Goal: Transaction & Acquisition: Purchase product/service

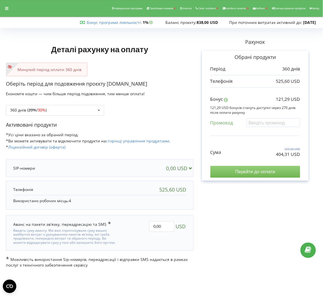
click at [247, 171] on input "Перейти до оплати" at bounding box center [255, 172] width 90 height 12
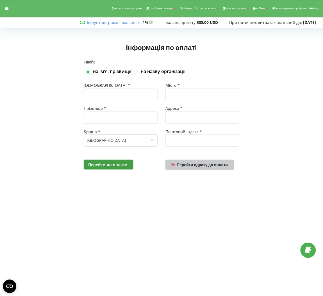
click at [206, 161] on link "Перейти одразу до оплати" at bounding box center [199, 165] width 68 height 10
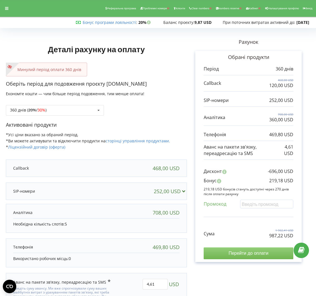
click at [239, 253] on input "Перейти до оплати" at bounding box center [249, 253] width 90 height 12
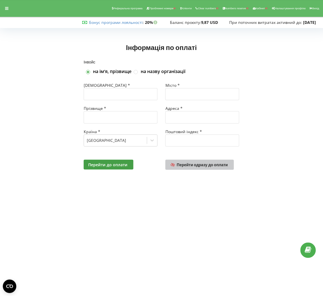
click at [208, 163] on span "Перейти одразу до оплати" at bounding box center [202, 164] width 51 height 5
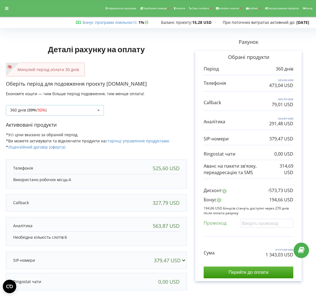
click at [84, 110] on div "360 днів ( 20% / 30% ) Поповнити баланс без подовження 20% / 30% 30% /" at bounding box center [55, 110] width 98 height 11
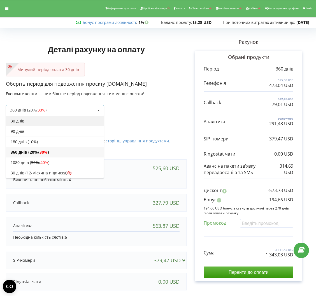
click at [60, 123] on div "30 днів" at bounding box center [55, 121] width 98 height 10
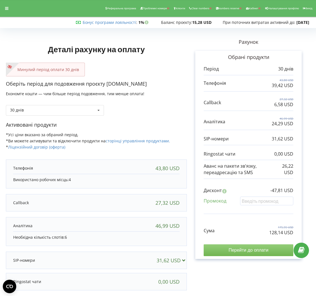
click at [221, 252] on input "Перейти до оплати" at bounding box center [249, 250] width 90 height 12
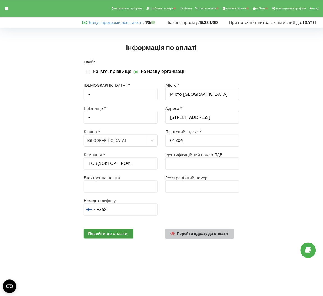
click at [212, 234] on span "Перейти одразу до оплати" at bounding box center [202, 233] width 51 height 5
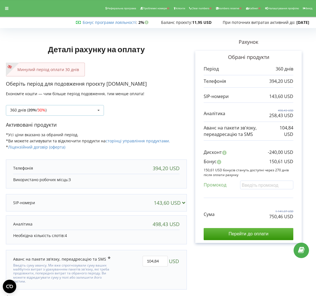
click at [63, 113] on div "360 днів ( 20% / 30% ) Поповнити баланс без подовження 20% / 30% 30% /" at bounding box center [55, 110] width 98 height 11
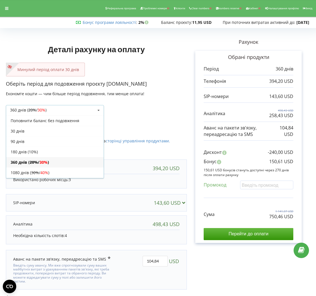
scroll to position [11, 0]
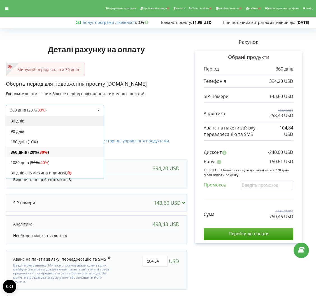
click at [63, 118] on div "30 днів" at bounding box center [55, 121] width 98 height 10
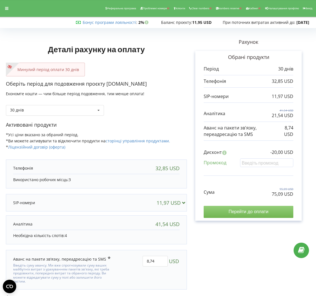
click at [244, 211] on input "Перейти до оплати" at bounding box center [249, 212] width 90 height 12
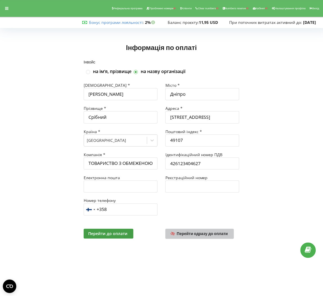
click at [201, 235] on span "Перейти одразу до оплати" at bounding box center [202, 233] width 51 height 5
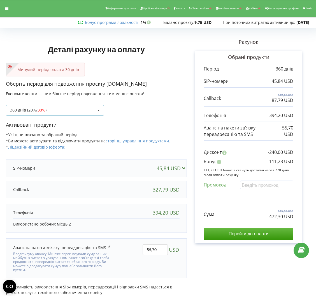
click at [65, 113] on div "360 днів ( 20% / 30% ) Поповнити баланс без подовження 20% / 30% 30% /" at bounding box center [55, 110] width 98 height 11
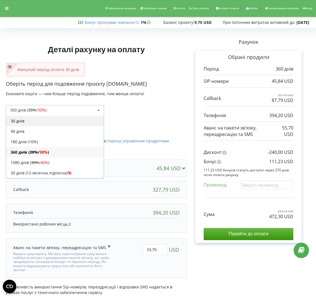
click at [31, 124] on div "30 днів" at bounding box center [55, 121] width 98 height 10
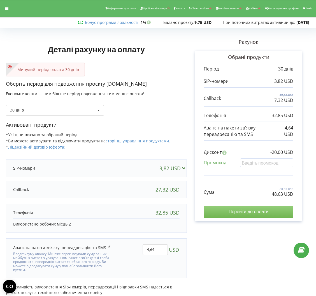
click at [253, 213] on input "Перейти до оплати" at bounding box center [249, 212] width 90 height 12
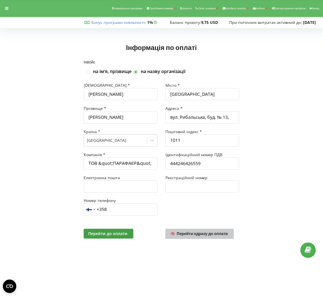
click at [184, 231] on link "Перейти одразу до оплати" at bounding box center [199, 234] width 68 height 10
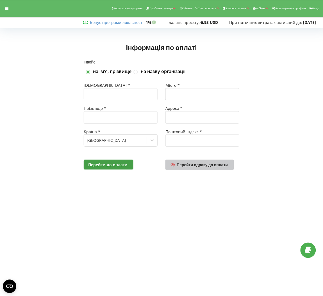
click at [191, 165] on span "Перейти одразу до оплати" at bounding box center [202, 164] width 51 height 5
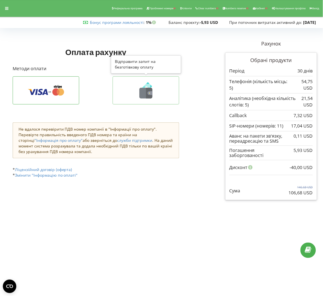
click at [150, 96] on icon at bounding box center [149, 93] width 6 height 11
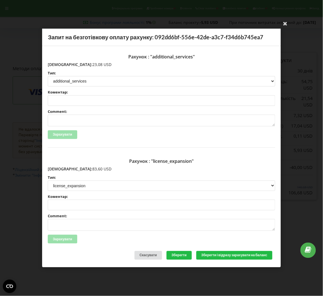
drag, startPoint x: 83, startPoint y: 167, endPoint x: 59, endPoint y: 168, distance: 23.9
click at [59, 168] on p "[DEMOGRAPHIC_DATA]: 83,60 USD" at bounding box center [161, 169] width 227 height 6
copy p "83,60 USD"
drag, startPoint x: 82, startPoint y: 63, endPoint x: 60, endPoint y: 65, distance: 21.9
click at [60, 65] on p "[DEMOGRAPHIC_DATA]: 23,08 USD" at bounding box center [161, 65] width 227 height 6
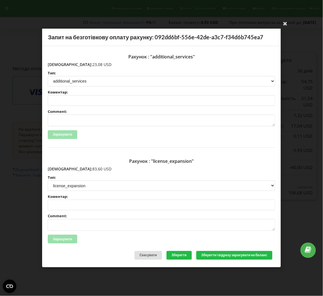
copy p "23,08 USD"
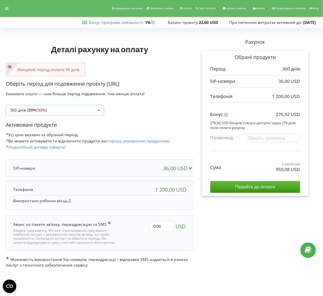
click at [85, 107] on div "360 днів ( 20% / 30% ) Поповнити баланс без подовження 20% / 30% 30% / 40%" at bounding box center [55, 110] width 98 height 11
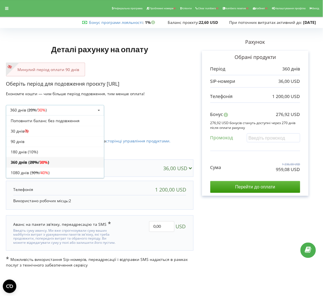
scroll to position [11, 0]
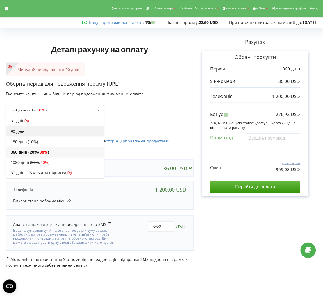
click at [41, 134] on div "90 днів" at bounding box center [55, 131] width 98 height 10
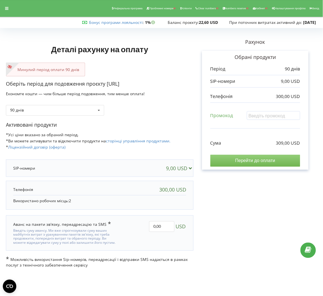
click at [246, 158] on input "Перейти до оплати" at bounding box center [255, 161] width 90 height 12
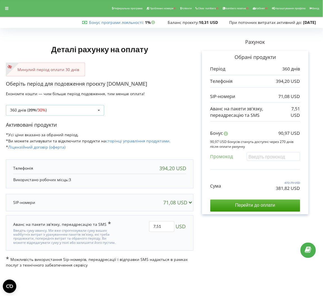
click at [77, 108] on div "360 днів ( 20% / 30% ) Поповнити баланс без подовження 20% / 30% 30% /" at bounding box center [55, 110] width 98 height 11
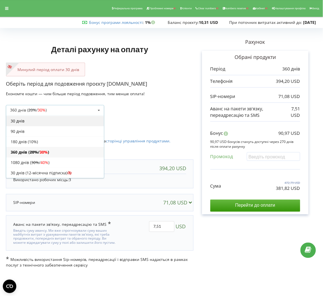
click at [50, 125] on div "30 днів" at bounding box center [55, 121] width 98 height 10
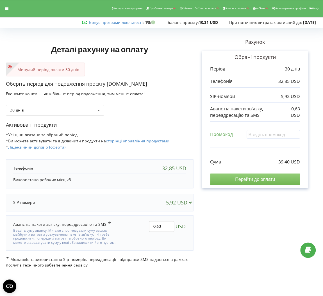
click at [249, 179] on input "Перейти до оплати" at bounding box center [255, 179] width 90 height 12
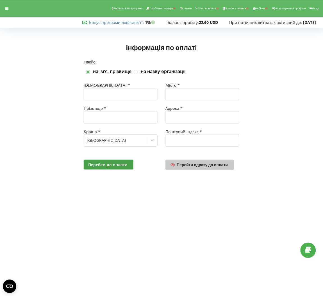
click at [205, 170] on link "Перейти одразу до оплати" at bounding box center [199, 165] width 68 height 10
click at [214, 166] on span "Перейти одразу до оплати" at bounding box center [202, 164] width 51 height 5
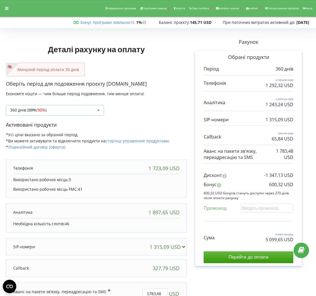
click at [98, 112] on icon at bounding box center [99, 110] width 8 height 10
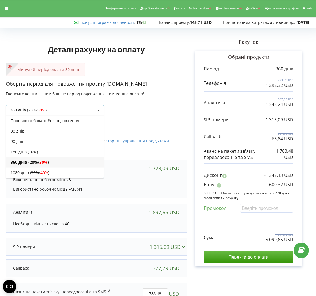
scroll to position [11, 0]
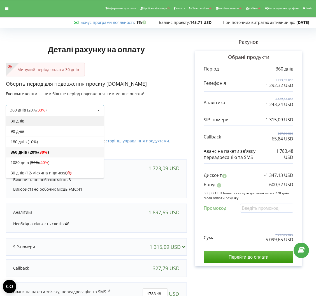
click at [82, 121] on div "30 днів" at bounding box center [55, 121] width 98 height 10
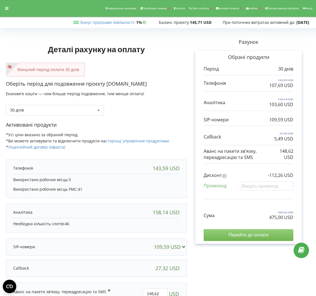
click at [271, 232] on input "Перейти до оплати" at bounding box center [249, 235] width 90 height 12
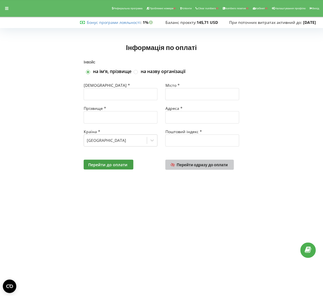
click at [181, 163] on span "Перейти одразу до оплати" at bounding box center [202, 164] width 51 height 5
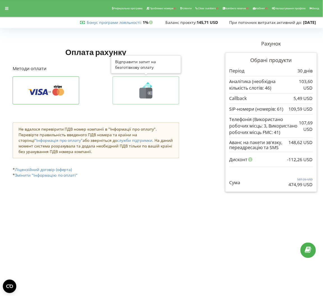
click at [162, 93] on icon at bounding box center [145, 90] width 55 height 16
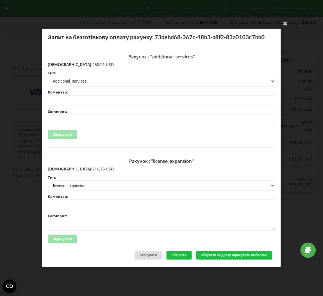
drag, startPoint x: 83, startPoint y: 171, endPoint x: 60, endPoint y: 171, distance: 23.3
click at [60, 171] on p "[DEMOGRAPHIC_DATA]: 216,78 USD" at bounding box center [161, 169] width 227 height 6
copy p "216,78 USD"
drag, startPoint x: 82, startPoint y: 63, endPoint x: 60, endPoint y: 65, distance: 22.5
click at [60, 65] on p "Сума: 258,21 USD" at bounding box center [161, 65] width 227 height 6
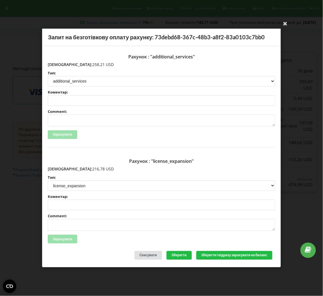
copy p "258,21 USD"
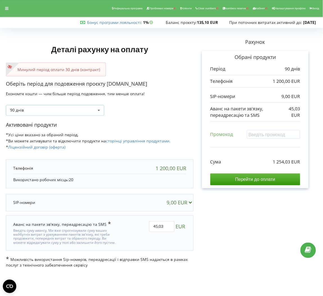
click at [92, 110] on div "90 днів Поповнити баланс без подовження 30 днів 20% / 30% 30% / 40%" at bounding box center [55, 110] width 98 height 11
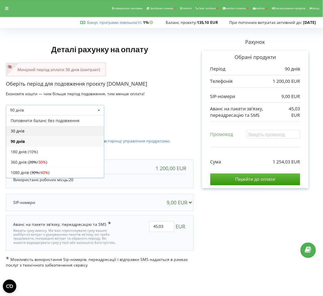
click at [54, 129] on div "30 днів" at bounding box center [55, 131] width 98 height 10
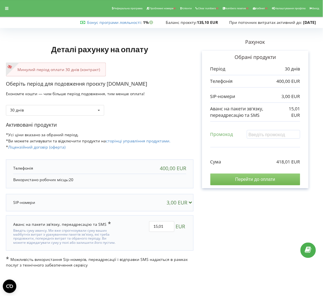
click at [266, 175] on input "Перейти до оплати" at bounding box center [255, 179] width 90 height 12
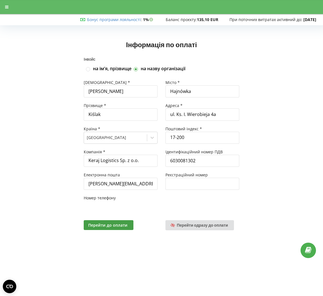
type input "+358"
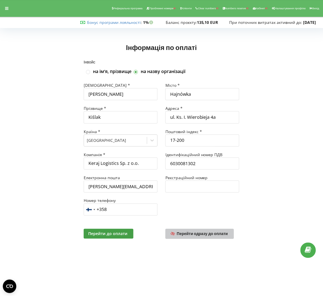
click at [215, 233] on span "Перейти одразу до оплати" at bounding box center [202, 233] width 51 height 5
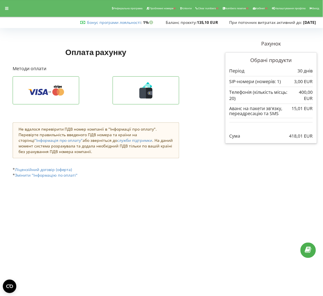
drag, startPoint x: 285, startPoint y: 134, endPoint x: 311, endPoint y: 136, distance: 25.9
click at [311, 136] on div "Сума 418,01 EUR" at bounding box center [270, 131] width 83 height 15
copy p "418,01 EUR"
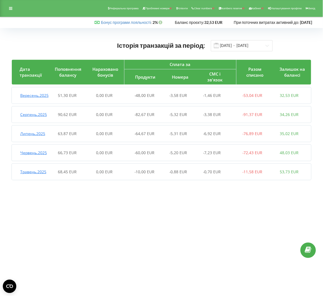
click at [22, 117] on span "Серпень , 2025" at bounding box center [33, 114] width 27 height 5
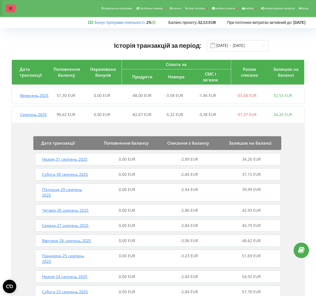
click at [8, 6] on div at bounding box center [11, 8] width 10 height 8
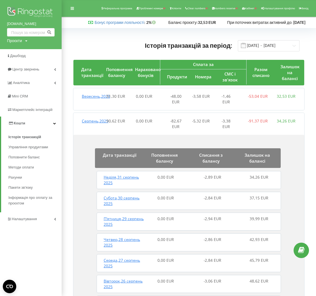
click at [16, 11] on img at bounding box center [31, 13] width 48 height 14
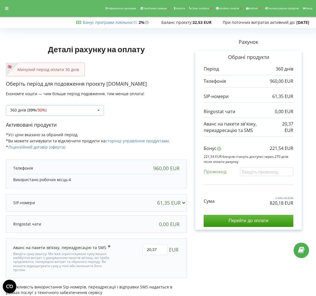
click at [87, 109] on div "360 днів ( 20% / 30% ) Поповнити баланс без подовження 20% / 30% 30% /" at bounding box center [55, 110] width 98 height 11
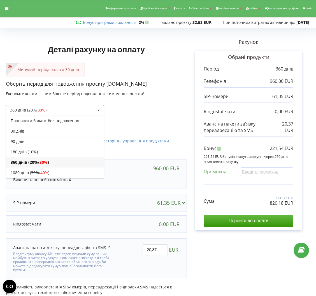
scroll to position [11, 0]
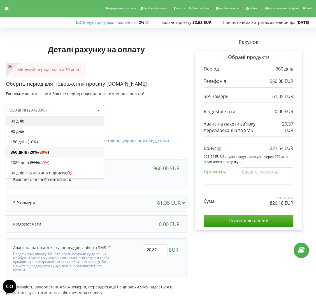
click at [63, 122] on div "30 днів" at bounding box center [55, 121] width 98 height 10
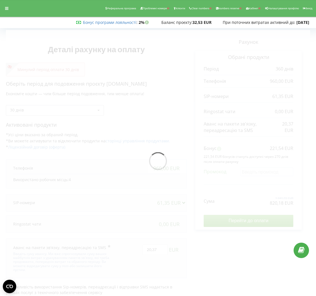
click at [63, 122] on div at bounding box center [158, 162] width 305 height 265
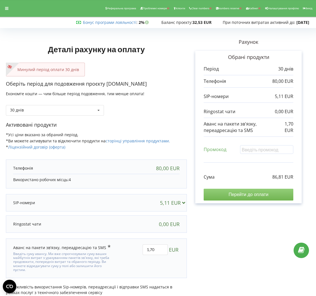
click at [261, 196] on input "Перейти до оплати" at bounding box center [249, 195] width 90 height 12
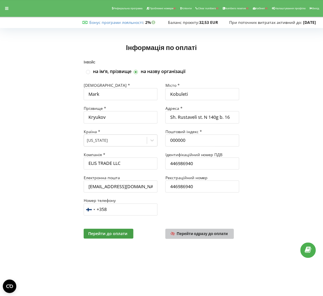
click at [208, 233] on span "Перейти одразу до оплати" at bounding box center [202, 233] width 51 height 5
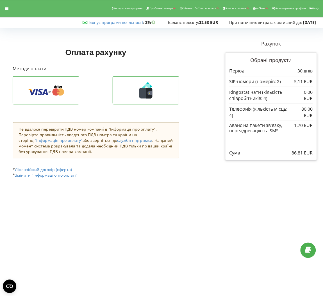
drag, startPoint x: 291, startPoint y: 155, endPoint x: 303, endPoint y: 153, distance: 12.1
click at [303, 153] on div "Сума 86,81 EUR" at bounding box center [270, 148] width 83 height 15
copy p "86,81"
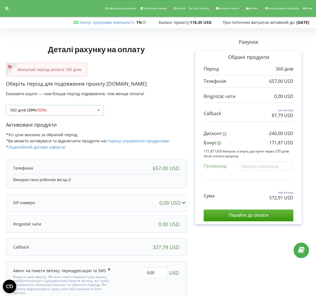
click at [65, 107] on div "360 днів ( 20% / 30% ) Поповнити баланс без подовження 20%" at bounding box center [55, 110] width 98 height 11
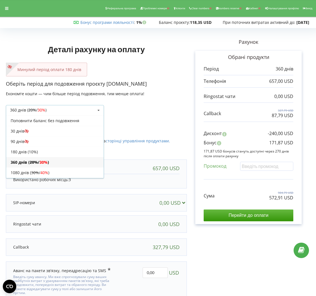
scroll to position [11, 0]
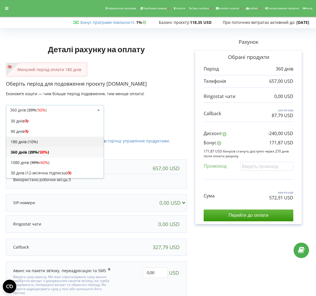
click at [42, 143] on div "180 днів (10%)" at bounding box center [55, 141] width 98 height 10
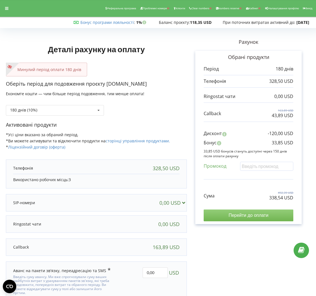
click at [221, 218] on input "Перейти до оплати" at bounding box center [249, 215] width 90 height 12
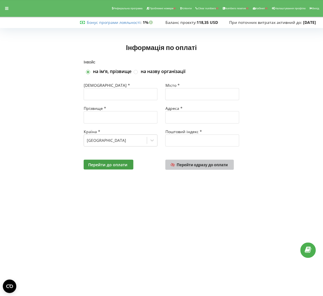
click at [203, 161] on link "Перейти одразу до оплати" at bounding box center [199, 165] width 68 height 10
click at [212, 166] on span "Перейти одразу до оплати" at bounding box center [202, 164] width 51 height 5
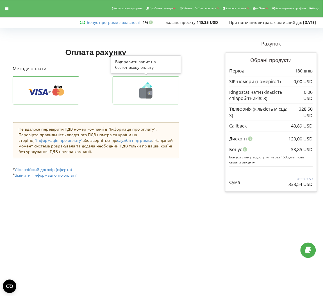
click at [157, 80] on button at bounding box center [145, 90] width 66 height 28
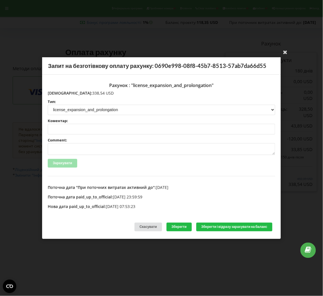
drag, startPoint x: 80, startPoint y: 92, endPoint x: 59, endPoint y: 93, distance: 21.1
click at [59, 93] on p "[DEMOGRAPHIC_DATA]: 338,54 USD" at bounding box center [161, 93] width 227 height 6
copy p "338,54 USD"
click at [115, 30] on div "Ваша електронна адреса успішно підтверджена Запит на безготівкову оплату рахунк…" at bounding box center [161, 148] width 323 height 296
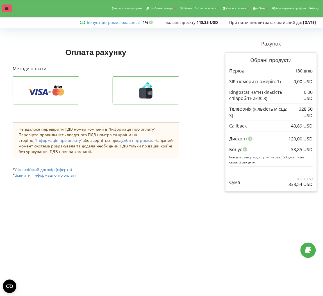
click at [6, 7] on icon at bounding box center [6, 8] width 3 height 4
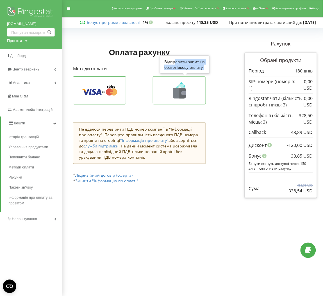
drag, startPoint x: 160, startPoint y: 107, endPoint x: 175, endPoint y: 94, distance: 19.7
click at [175, 94] on div "Оплатити через Stripe Відправити запит на безготівкову оплату" at bounding box center [139, 97] width 133 height 42
click at [175, 94] on icon at bounding box center [179, 93] width 13 height 11
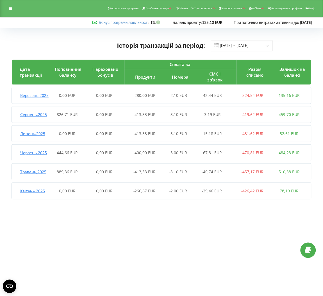
click at [26, 98] on span "Вересень , 2025" at bounding box center [34, 95] width 28 height 5
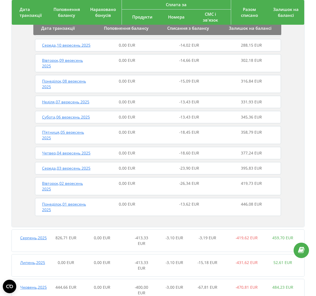
scroll to position [290, 0]
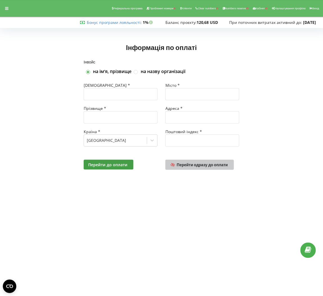
click at [220, 167] on span "Перейти одразу до оплати" at bounding box center [202, 164] width 51 height 5
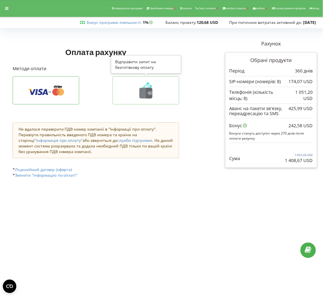
click at [167, 96] on icon at bounding box center [145, 90] width 55 height 16
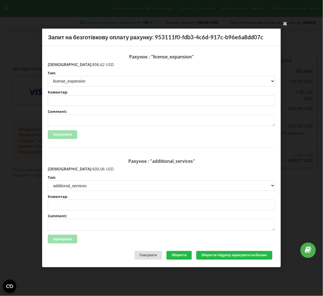
drag, startPoint x: 81, startPoint y: 64, endPoint x: 59, endPoint y: 65, distance: 22.5
click at [59, 65] on p "Сума: 808,62 USD" at bounding box center [161, 65] width 227 height 6
copy p "808,62 USD"
drag, startPoint x: 83, startPoint y: 167, endPoint x: 59, endPoint y: 169, distance: 23.3
click at [59, 169] on p "Сума: 600,06 USD" at bounding box center [161, 169] width 227 height 6
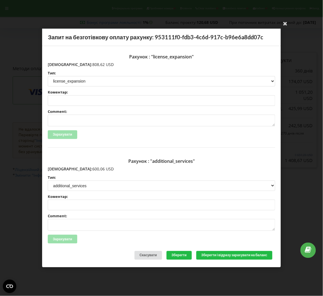
copy p "600,06 USD"
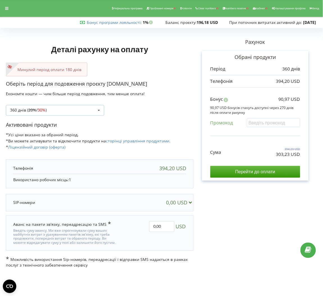
click at [79, 110] on div "360 днів ( 20% / 30% ) Поповнити баланс без подовження 20%" at bounding box center [55, 110] width 98 height 11
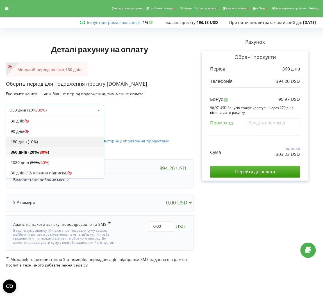
click at [46, 139] on div "180 днів (10%)" at bounding box center [55, 141] width 98 height 10
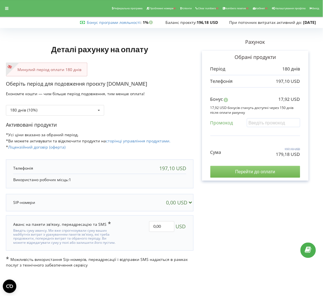
click at [237, 170] on input "Перейти до оплати" at bounding box center [255, 172] width 90 height 12
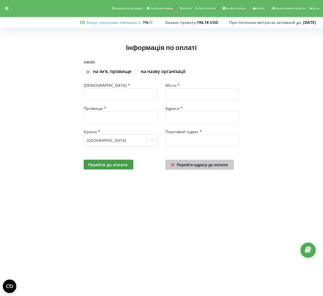
click at [220, 166] on span "Перейти одразу до оплати" at bounding box center [202, 164] width 51 height 5
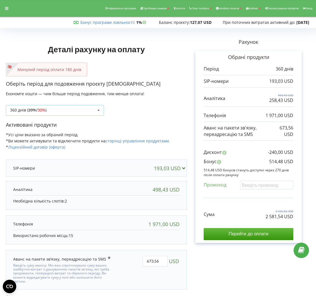
click at [78, 112] on div "360 днів ( 20% / 30% ) Поповнити баланс без подовження 20%" at bounding box center [55, 110] width 98 height 11
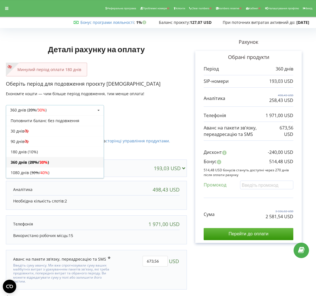
scroll to position [11, 0]
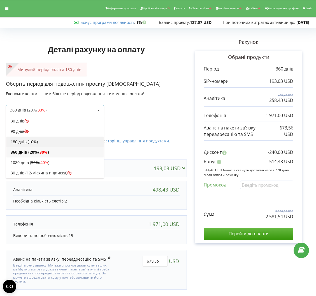
click at [58, 144] on div "180 днів (10%)" at bounding box center [55, 141] width 98 height 10
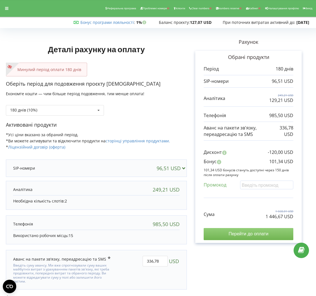
click at [265, 236] on input "Перейти до оплати" at bounding box center [249, 234] width 90 height 12
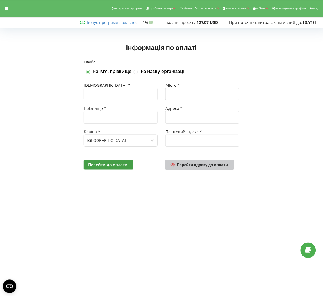
click at [212, 162] on link "Перейти одразу до оплати" at bounding box center [199, 165] width 68 height 10
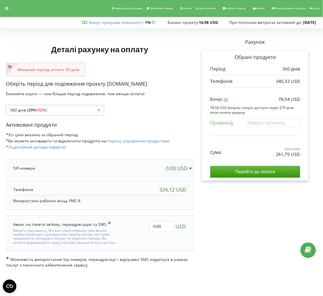
click at [78, 111] on div "360 днів ( 20% / 30% ) Поповнити баланс без подовження 20% / 30% 30% /" at bounding box center [55, 110] width 98 height 11
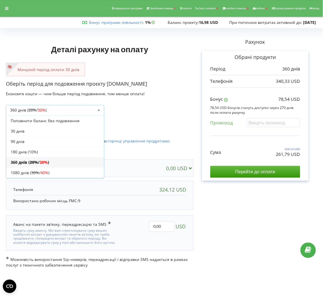
scroll to position [11, 0]
click at [61, 125] on div "30 днів" at bounding box center [55, 121] width 98 height 10
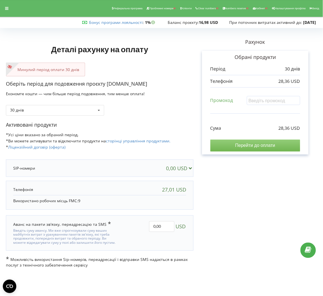
click at [238, 148] on input "Перейти до оплати" at bounding box center [255, 145] width 90 height 12
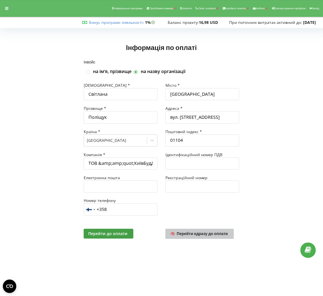
click at [205, 235] on span "Перейти одразу до оплати" at bounding box center [202, 233] width 51 height 5
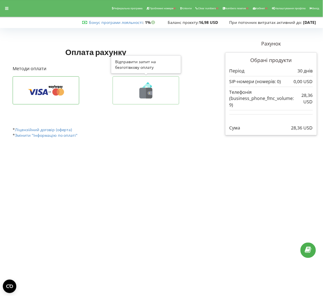
click at [164, 100] on button at bounding box center [145, 90] width 66 height 28
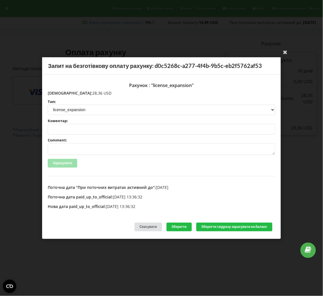
drag, startPoint x: 77, startPoint y: 92, endPoint x: 60, endPoint y: 92, distance: 17.4
click at [60, 92] on p "Сума: 28,36 USD" at bounding box center [161, 93] width 227 height 6
copy p "28,36 USD"
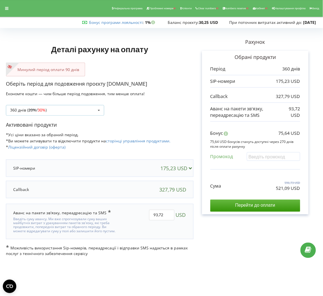
click at [93, 113] on div "360 днів ( 20% / 30% ) Поповнити баланс без подовження 20% / 30% 30% / 40%" at bounding box center [55, 110] width 98 height 11
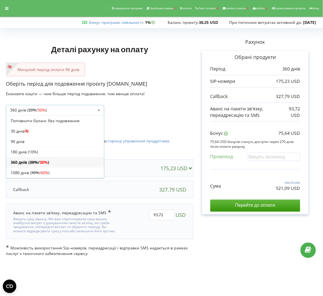
scroll to position [11, 0]
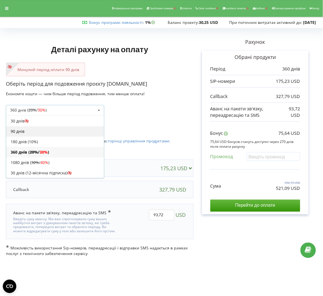
click at [17, 133] on div "90 днів" at bounding box center [55, 131] width 98 height 10
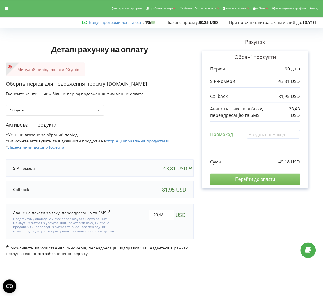
click at [283, 182] on input "Перейти до оплати" at bounding box center [255, 179] width 90 height 12
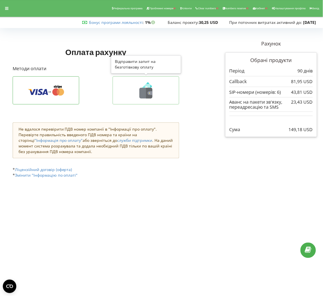
click at [159, 91] on icon at bounding box center [145, 90] width 55 height 16
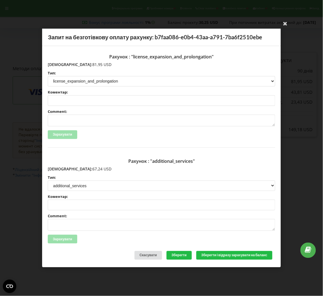
drag, startPoint x: 86, startPoint y: 63, endPoint x: 59, endPoint y: 65, distance: 27.3
click at [59, 65] on p "Сума: 81,95 USD" at bounding box center [161, 65] width 227 height 6
copy p "81,95 USD"
drag, startPoint x: 79, startPoint y: 169, endPoint x: 60, endPoint y: 166, distance: 18.5
click at [60, 166] on p "Сума: 67,24 USD" at bounding box center [161, 169] width 227 height 6
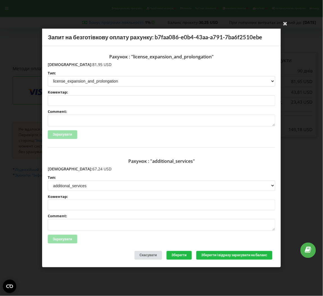
copy p "67,24 USD"
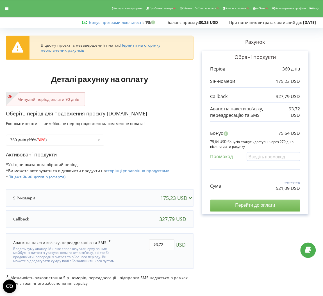
click at [284, 205] on input "Перейти до оплати" at bounding box center [255, 205] width 90 height 12
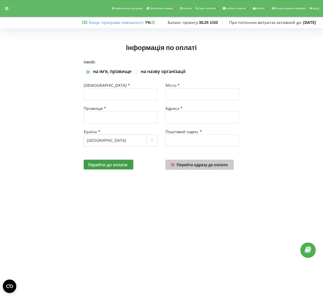
click at [217, 167] on link "Перейти одразу до оплати" at bounding box center [199, 165] width 68 height 10
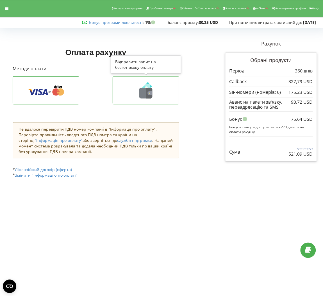
click at [153, 84] on icon at bounding box center [145, 90] width 55 height 16
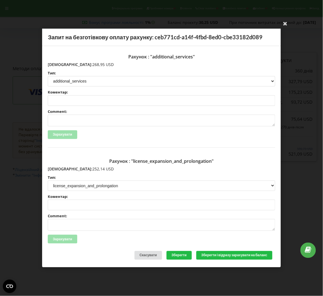
drag, startPoint x: 83, startPoint y: 166, endPoint x: 60, endPoint y: 168, distance: 23.4
click at [60, 168] on p "Сума: 252,14 USD" at bounding box center [161, 169] width 227 height 6
copy p "252,14 USD"
drag, startPoint x: 83, startPoint y: 65, endPoint x: 60, endPoint y: 63, distance: 23.4
click at [60, 63] on p "Сума: 268,95 USD" at bounding box center [161, 65] width 227 height 6
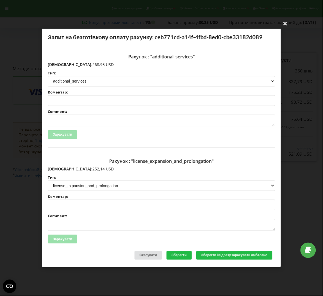
copy p "268,95 USD"
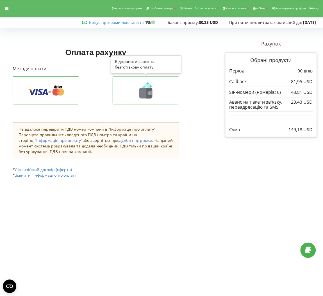
click at [171, 89] on icon at bounding box center [145, 90] width 55 height 16
click at [4, 8] on div at bounding box center [7, 8] width 10 height 8
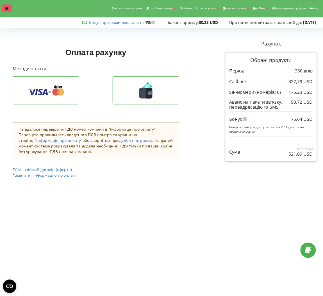
click at [6, 5] on div at bounding box center [7, 8] width 10 height 8
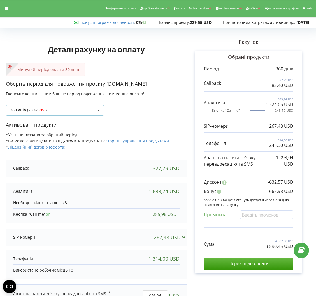
click at [83, 108] on div "360 днів ( 20% / 30% ) Поповнити баланс без подовження 20% / 30% 30% /" at bounding box center [55, 110] width 98 height 11
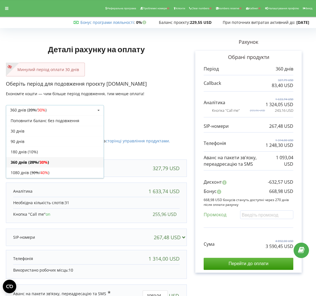
scroll to position [11, 0]
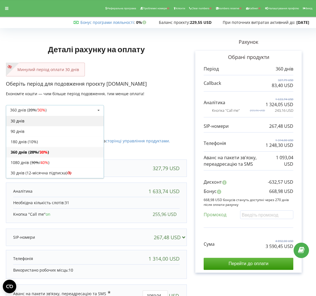
click at [55, 118] on div "30 днів" at bounding box center [55, 121] width 98 height 10
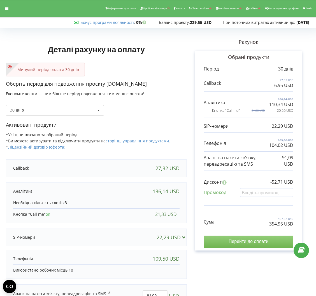
click at [243, 243] on input "Перейти до оплати" at bounding box center [249, 241] width 90 height 12
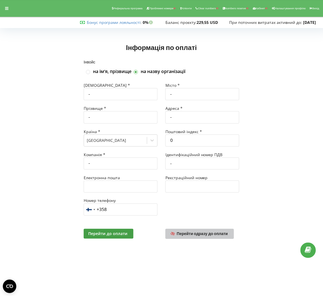
click at [210, 234] on span "Перейти одразу до оплати" at bounding box center [202, 233] width 51 height 5
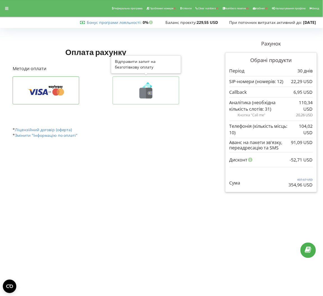
click at [158, 94] on icon at bounding box center [145, 90] width 55 height 16
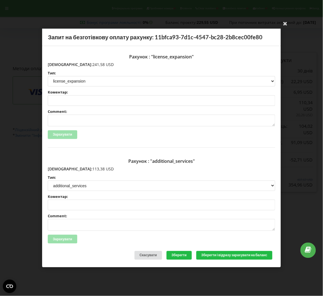
drag, startPoint x: 83, startPoint y: 66, endPoint x: 59, endPoint y: 65, distance: 23.9
click at [59, 65] on p "Сума: 241,58 USD" at bounding box center [161, 65] width 227 height 6
copy p "241,58 USD"
drag, startPoint x: 82, startPoint y: 171, endPoint x: 60, endPoint y: 167, distance: 22.8
click at [60, 167] on p "Сума: 113,38 USD" at bounding box center [161, 169] width 227 height 6
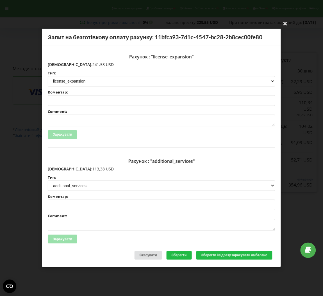
copy p "113,38 USD"
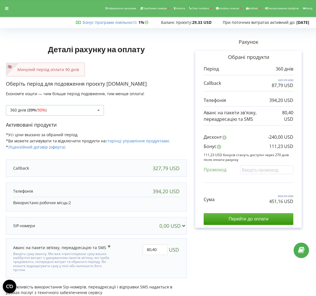
click at [100, 112] on icon at bounding box center [99, 110] width 8 height 10
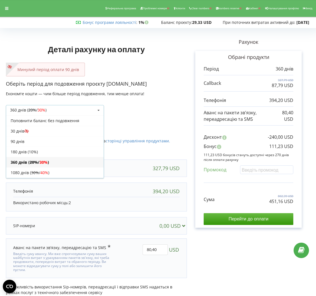
scroll to position [11, 0]
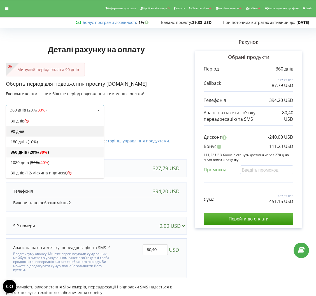
click at [90, 129] on div "90 днів" at bounding box center [55, 131] width 98 height 10
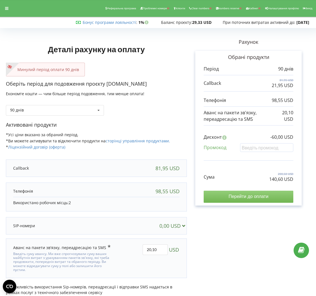
click at [235, 194] on input "Перейти до оплати" at bounding box center [249, 196] width 90 height 12
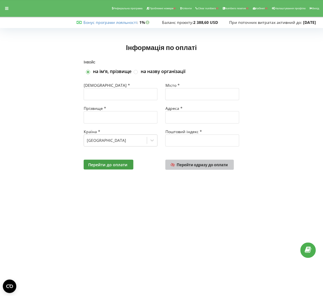
click at [187, 164] on span "Перейти одразу до оплати" at bounding box center [202, 164] width 51 height 5
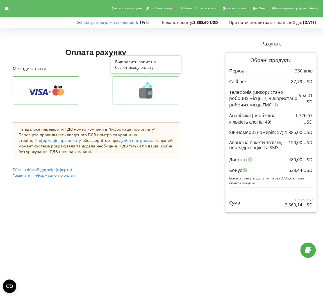
click at [162, 98] on icon at bounding box center [145, 90] width 55 height 16
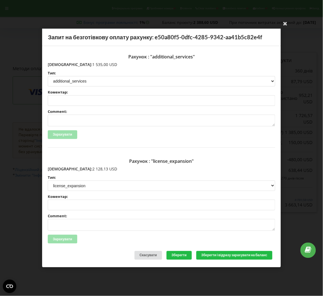
drag, startPoint x: 92, startPoint y: 168, endPoint x: 59, endPoint y: 168, distance: 33.1
click at [59, 168] on p "Сума: 2 128,13 USD" at bounding box center [161, 169] width 227 height 6
copy p "2 128,13 USD"
drag, startPoint x: 89, startPoint y: 62, endPoint x: 59, endPoint y: 65, distance: 30.4
click at [59, 65] on p "Сума: 1 535,00 USD" at bounding box center [161, 65] width 227 height 6
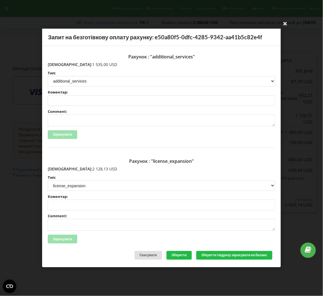
copy p "1 535,00 USD"
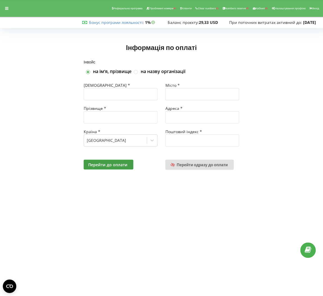
click at [214, 159] on div "Перейти до оплати Перейти одразу до оплати" at bounding box center [161, 165] width 163 height 18
click at [217, 167] on link "Перейти одразу до оплати" at bounding box center [199, 165] width 68 height 10
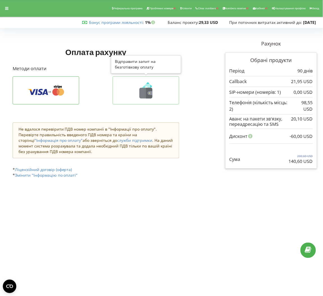
click at [147, 88] on icon at bounding box center [149, 93] width 6 height 11
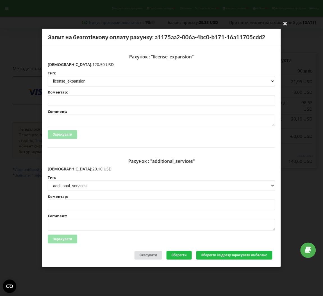
drag, startPoint x: 85, startPoint y: 64, endPoint x: 60, endPoint y: 64, distance: 25.2
click at [60, 64] on p "Сума: 120,50 USD" at bounding box center [161, 65] width 227 height 6
copy p "120,50 USD"
drag, startPoint x: 82, startPoint y: 172, endPoint x: 59, endPoint y: 168, distance: 23.6
click at [59, 168] on div "Рахунок : "additional_services" Сума: 20,10 USD Тип: license license_expansion …" at bounding box center [161, 204] width 227 height 96
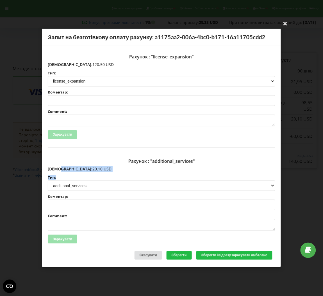
click at [59, 168] on span "Сума:" at bounding box center [70, 168] width 45 height 5
drag, startPoint x: 59, startPoint y: 168, endPoint x: 85, endPoint y: 170, distance: 26.1
click at [85, 170] on p "Сума: 20,10 USD" at bounding box center [161, 169] width 227 height 6
copy p "20,10 USD"
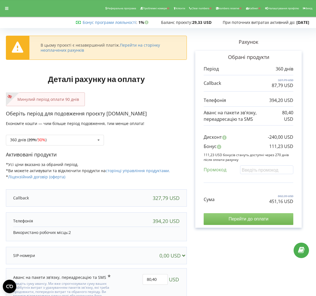
click at [280, 220] on input "Перейти до оплати" at bounding box center [249, 219] width 90 height 12
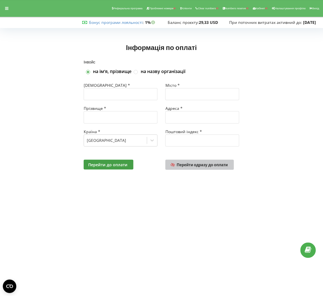
click at [207, 168] on link "Перейти одразу до оплати" at bounding box center [199, 165] width 68 height 10
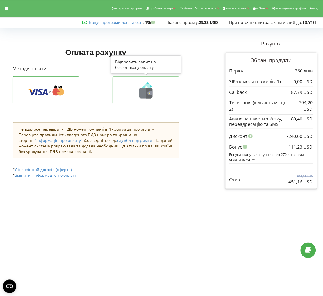
click at [146, 88] on icon at bounding box center [149, 93] width 6 height 11
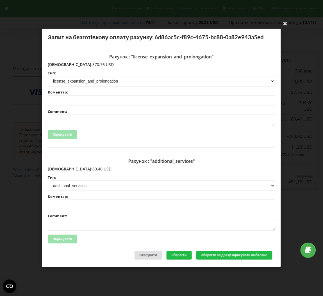
drag, startPoint x: 82, startPoint y: 65, endPoint x: 59, endPoint y: 64, distance: 22.2
click at [59, 64] on p "[DEMOGRAPHIC_DATA]: 370,76 USD" at bounding box center [161, 65] width 227 height 6
copy p "370,76 USD"
drag, startPoint x: 80, startPoint y: 169, endPoint x: 60, endPoint y: 167, distance: 19.7
click at [60, 167] on p "[DEMOGRAPHIC_DATA]: 80,40 USD" at bounding box center [161, 169] width 227 height 6
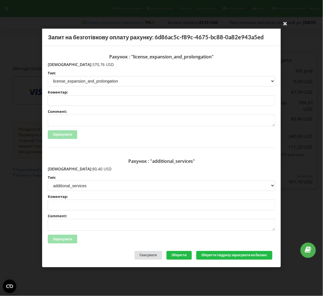
copy p "80,40 USD"
